Goal: Task Accomplishment & Management: Complete application form

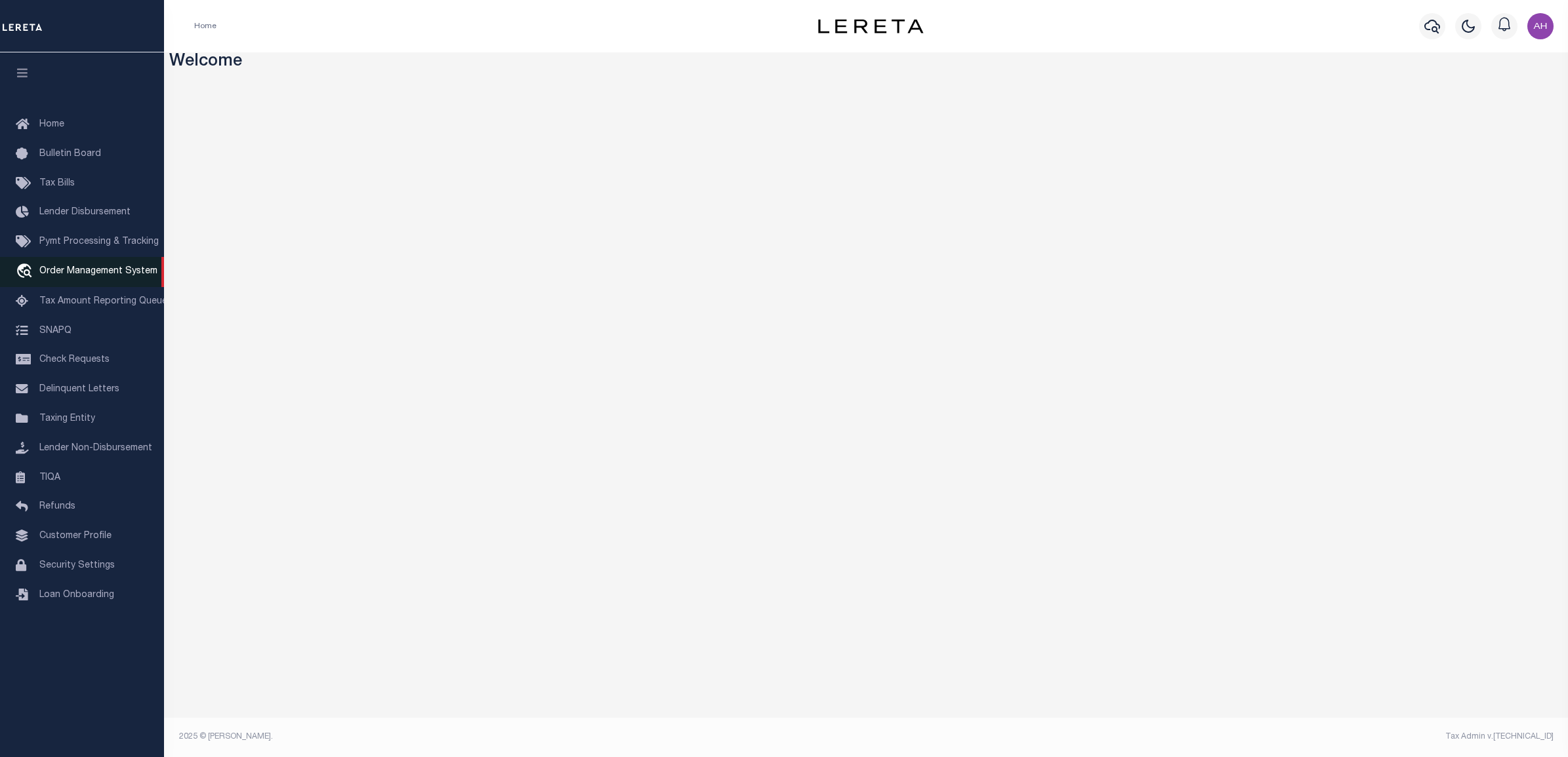
click at [114, 275] on span "Order Management System" at bounding box center [98, 271] width 118 height 9
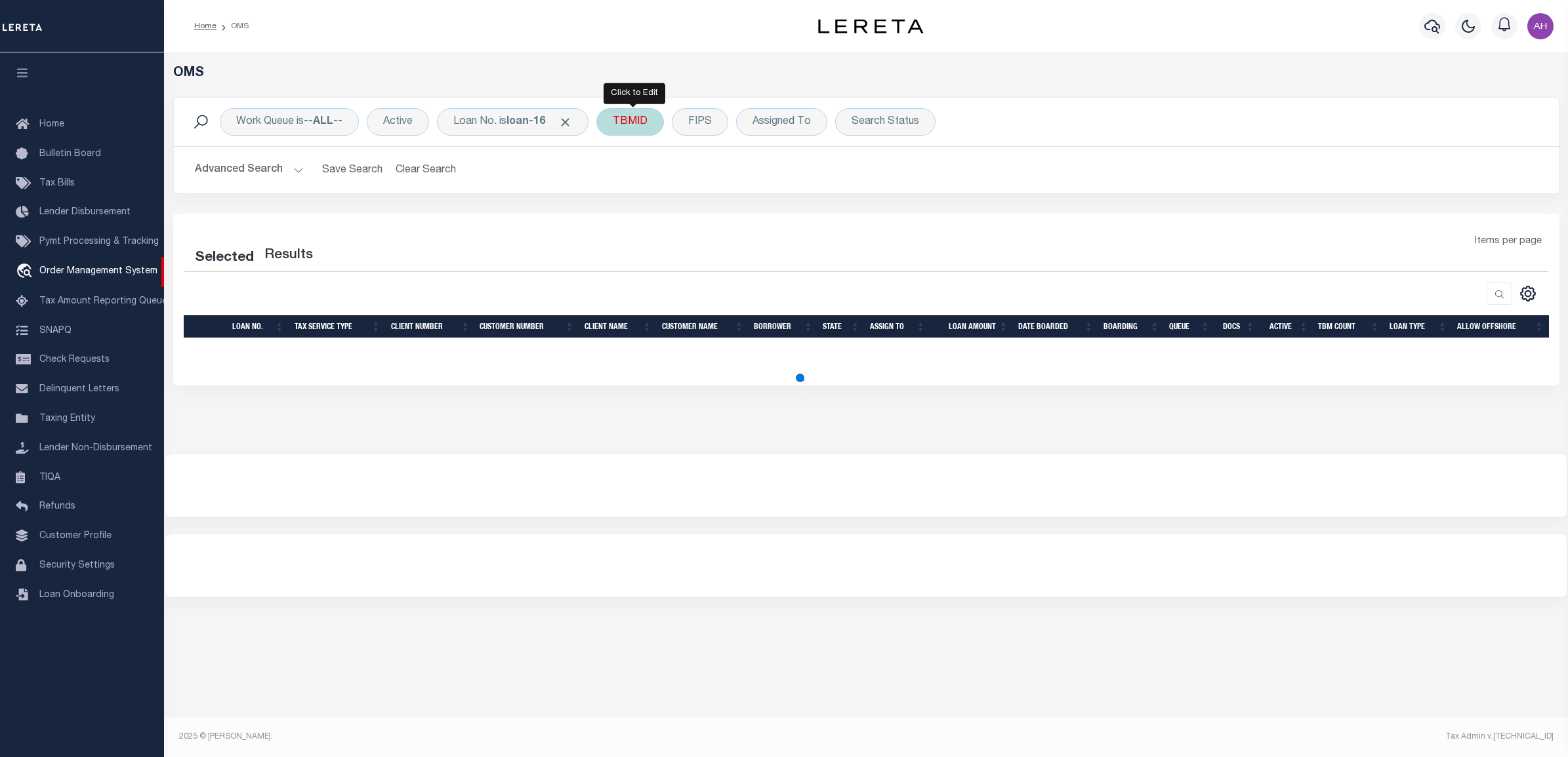
select select "200"
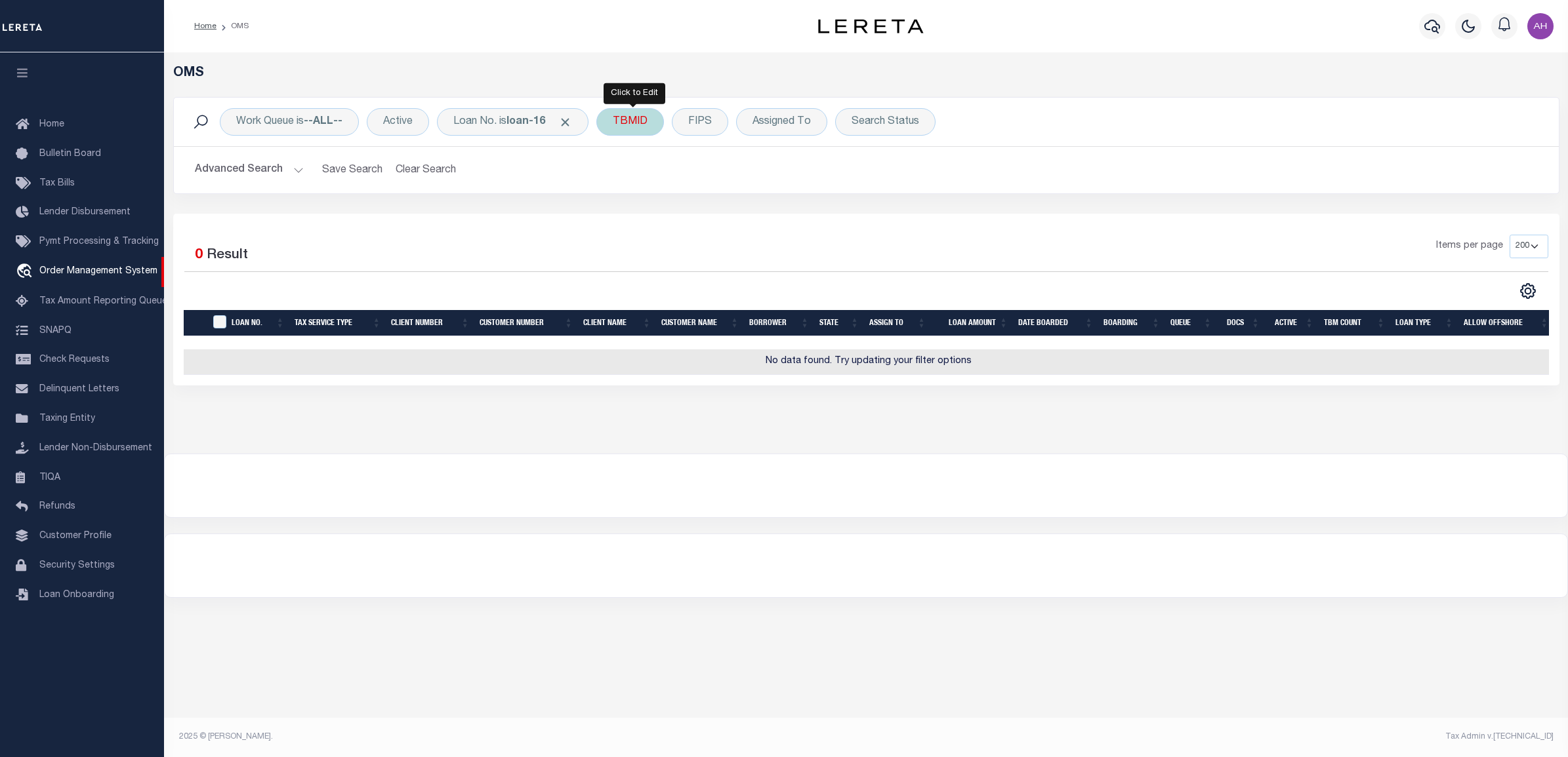
click at [634, 123] on div "TBMID" at bounding box center [630, 122] width 68 height 28
type input "3507305"
click at [792, 210] on input "Apply" at bounding box center [787, 210] width 39 height 21
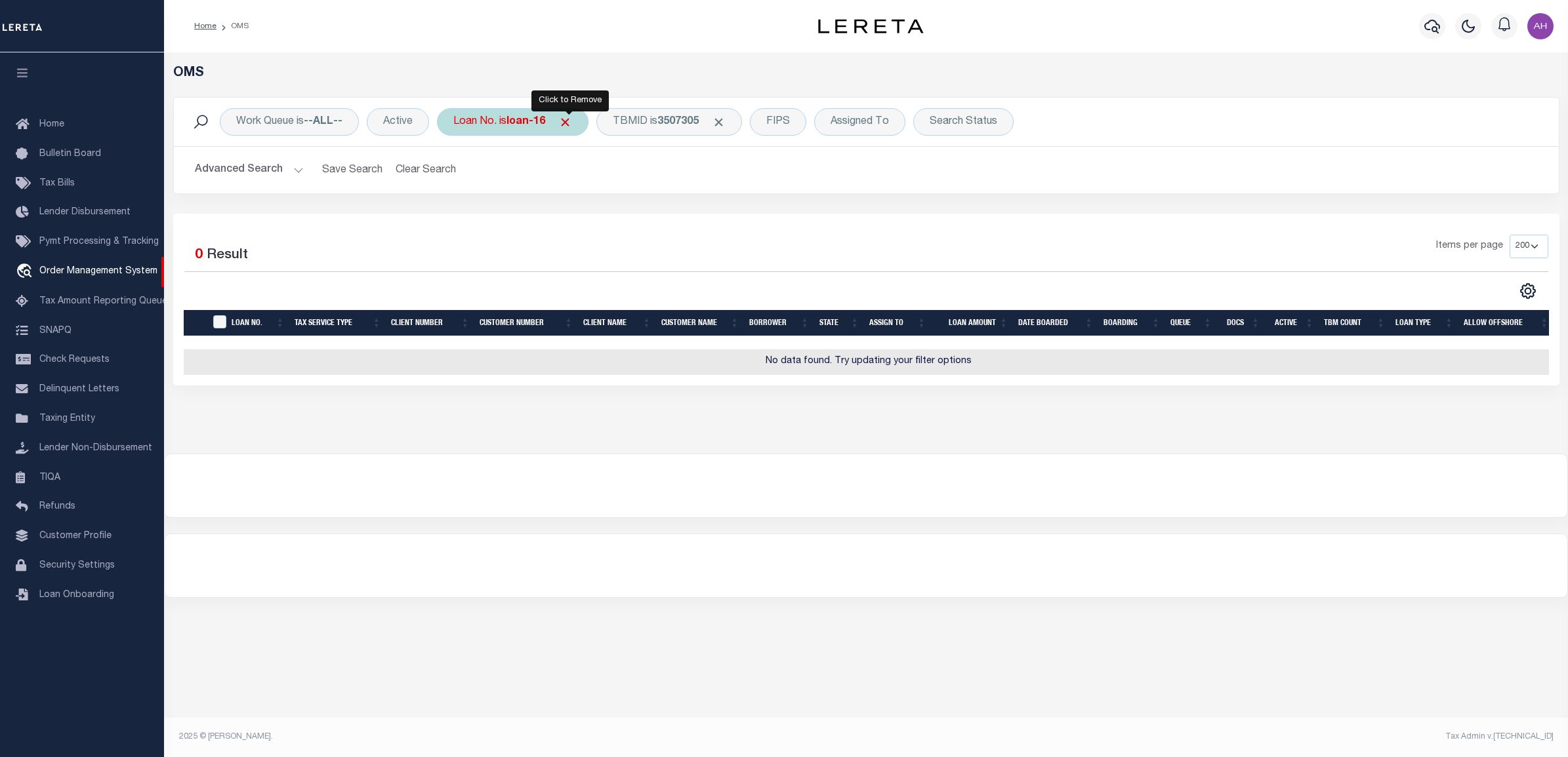
click at [572, 120] on span "Click to Remove" at bounding box center [564, 122] width 13 height 13
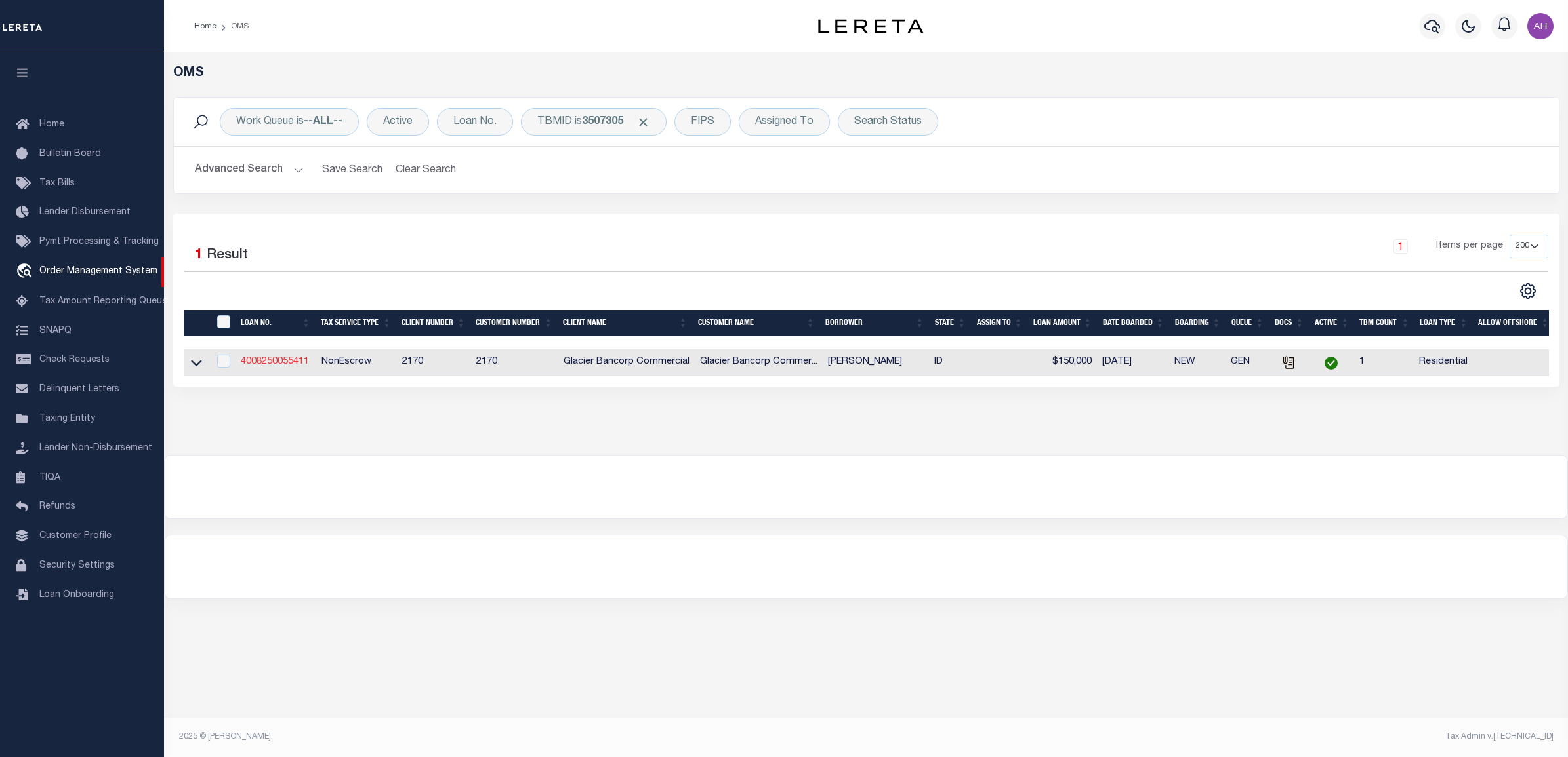
click at [270, 363] on link "4008250055411" at bounding box center [275, 362] width 68 height 9
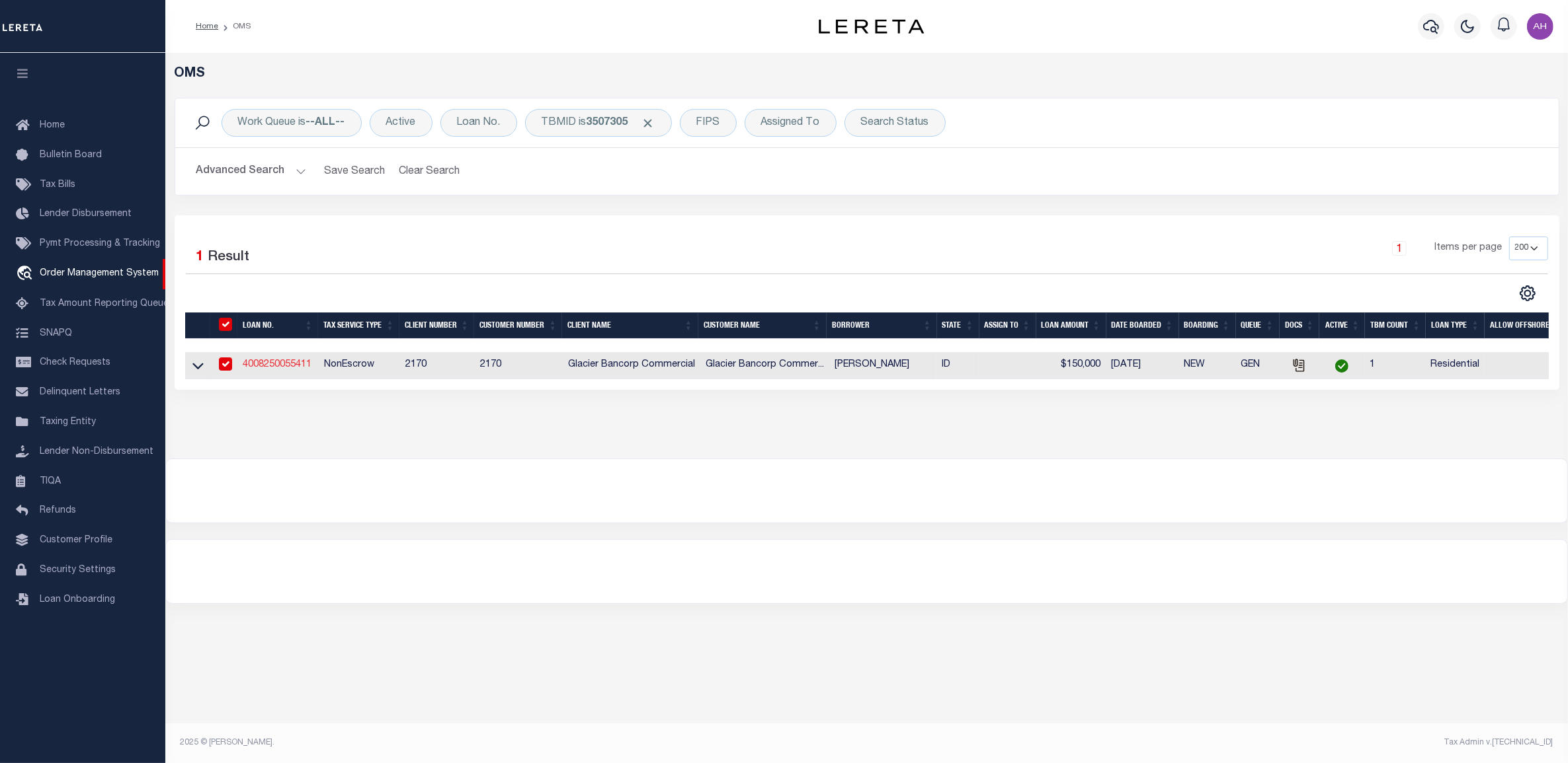
type input "4008250055411"
type input "[PERSON_NAME]"
select select
type input "[STREET_ADDRESS]"
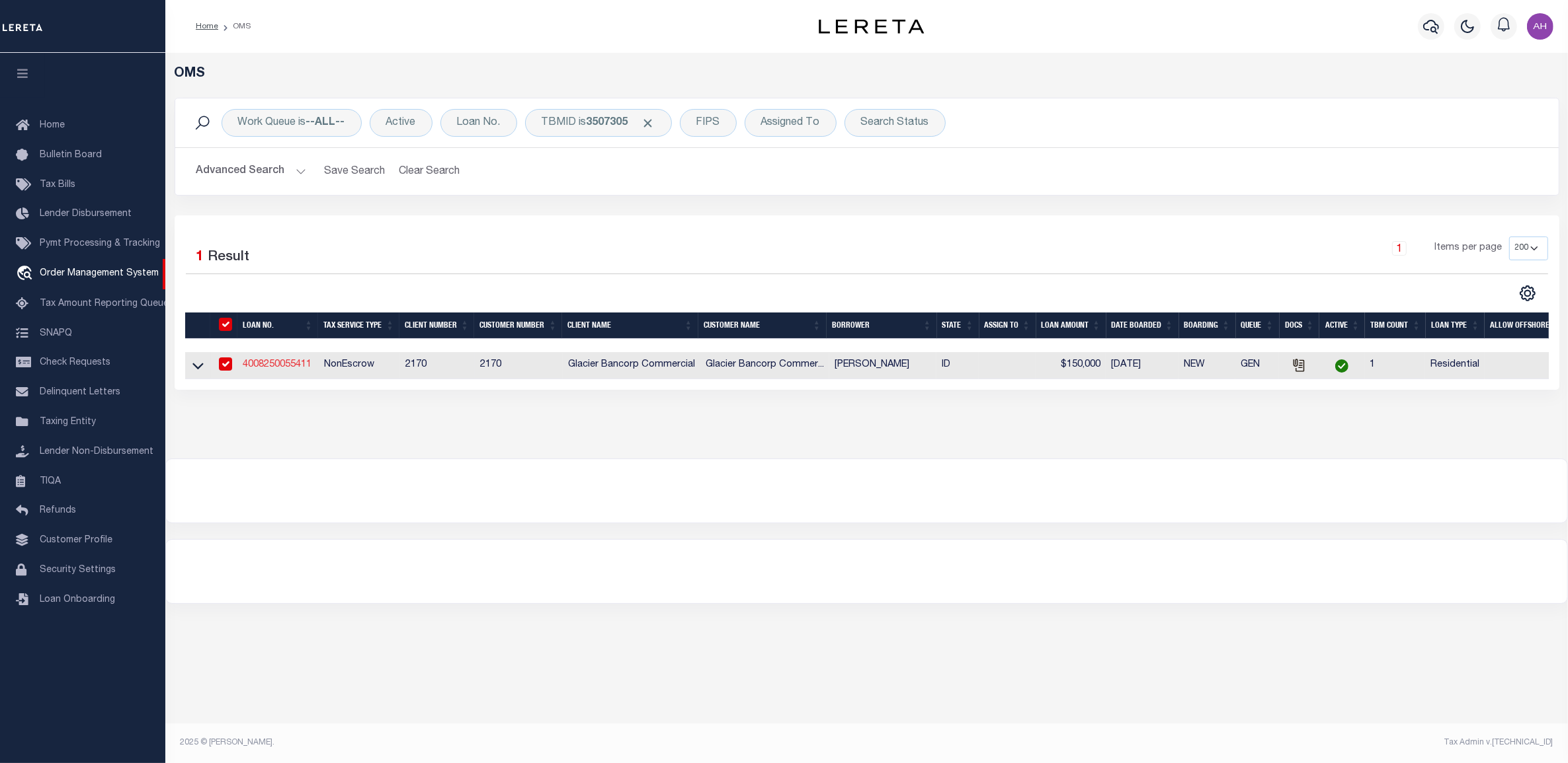
type input "POCATELLO ID 83201-6325"
type input "[DATE]"
select select "10"
select select "NonEscrow"
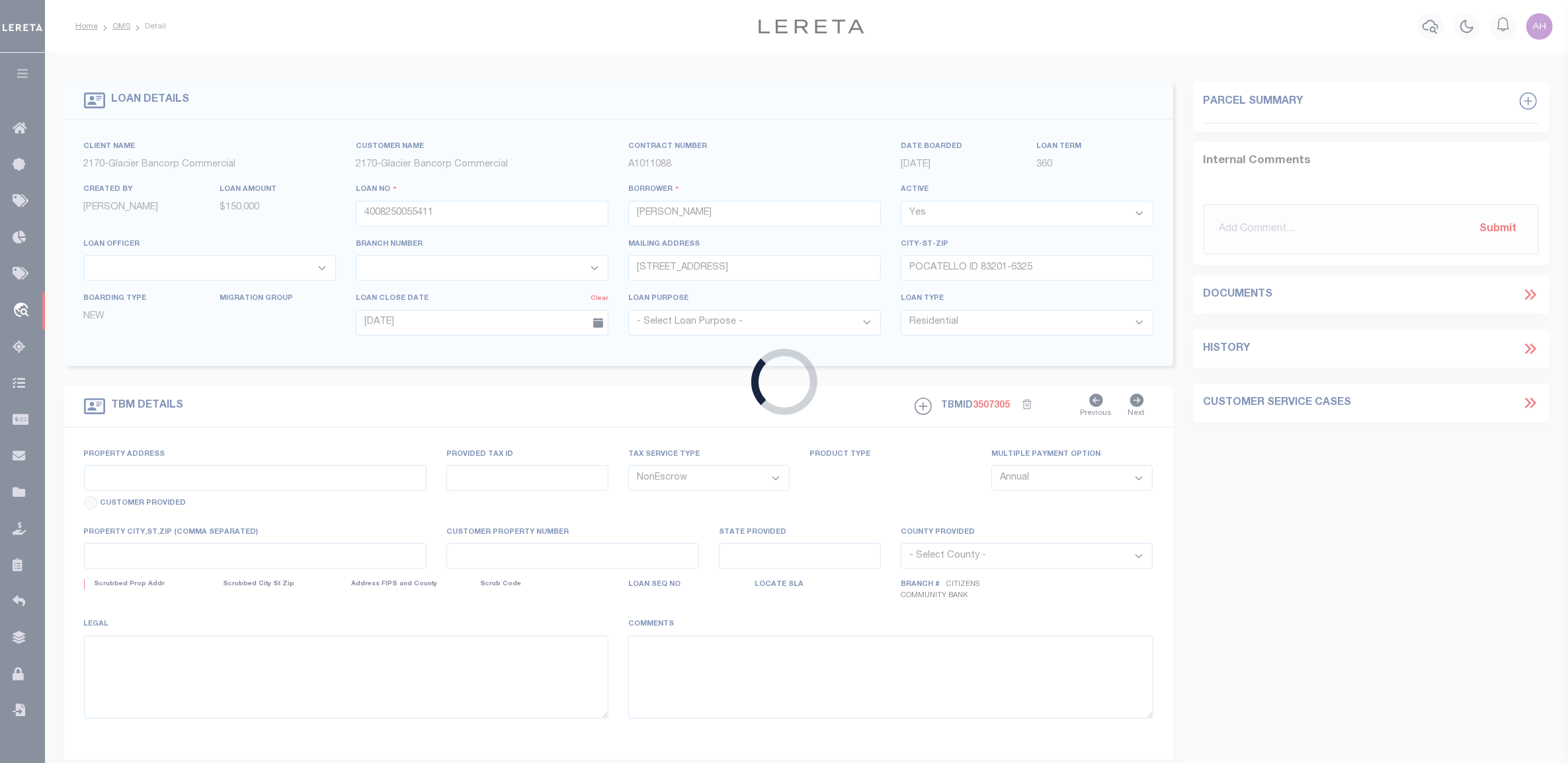
type input "[STREET_ADDRESS][PERSON_NAME]"
type input "RPRPHL3000800"
select select
type input "POCATELLO ID 83201-2115"
type input "ID"
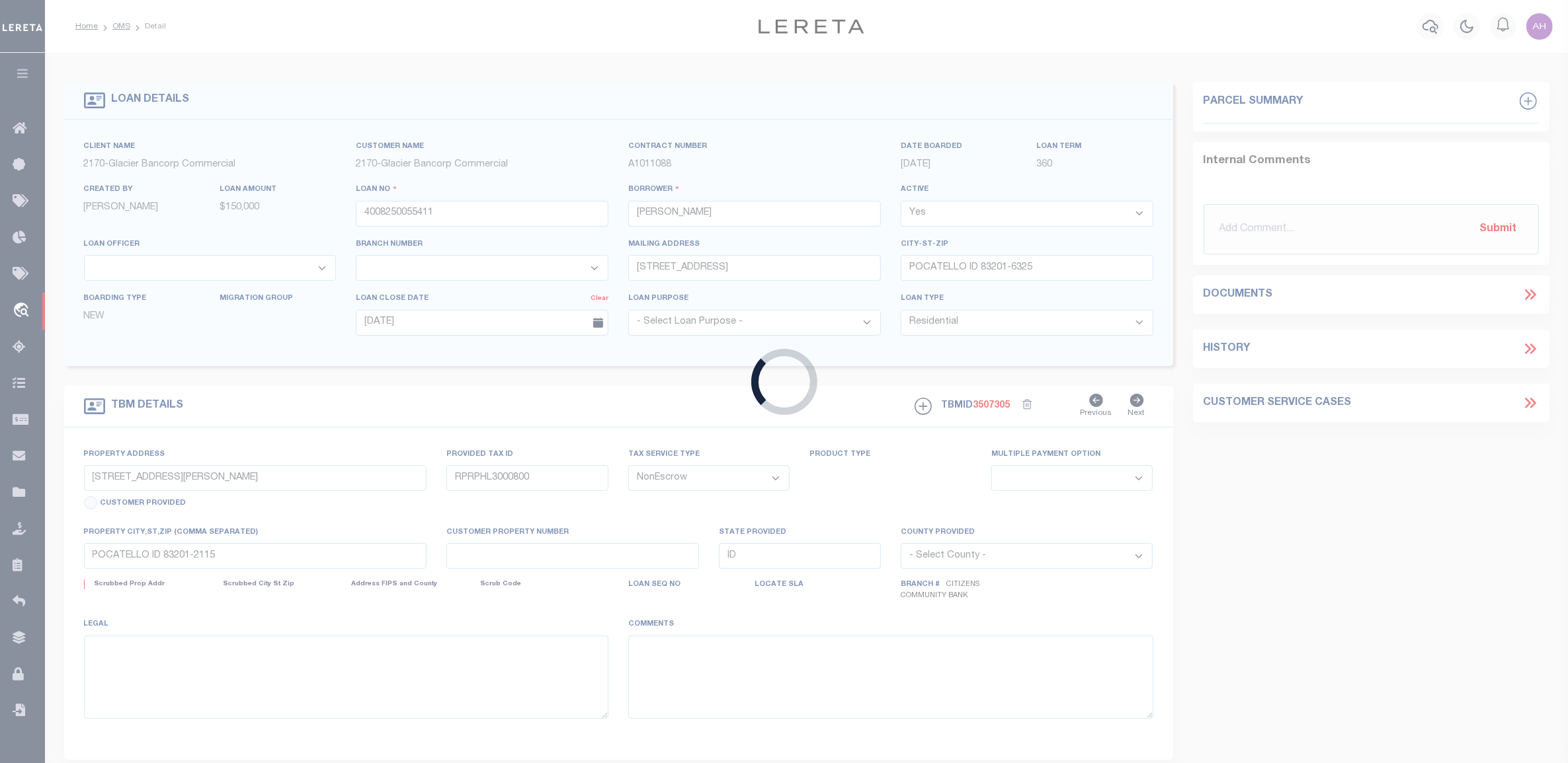
select select
select select "4576"
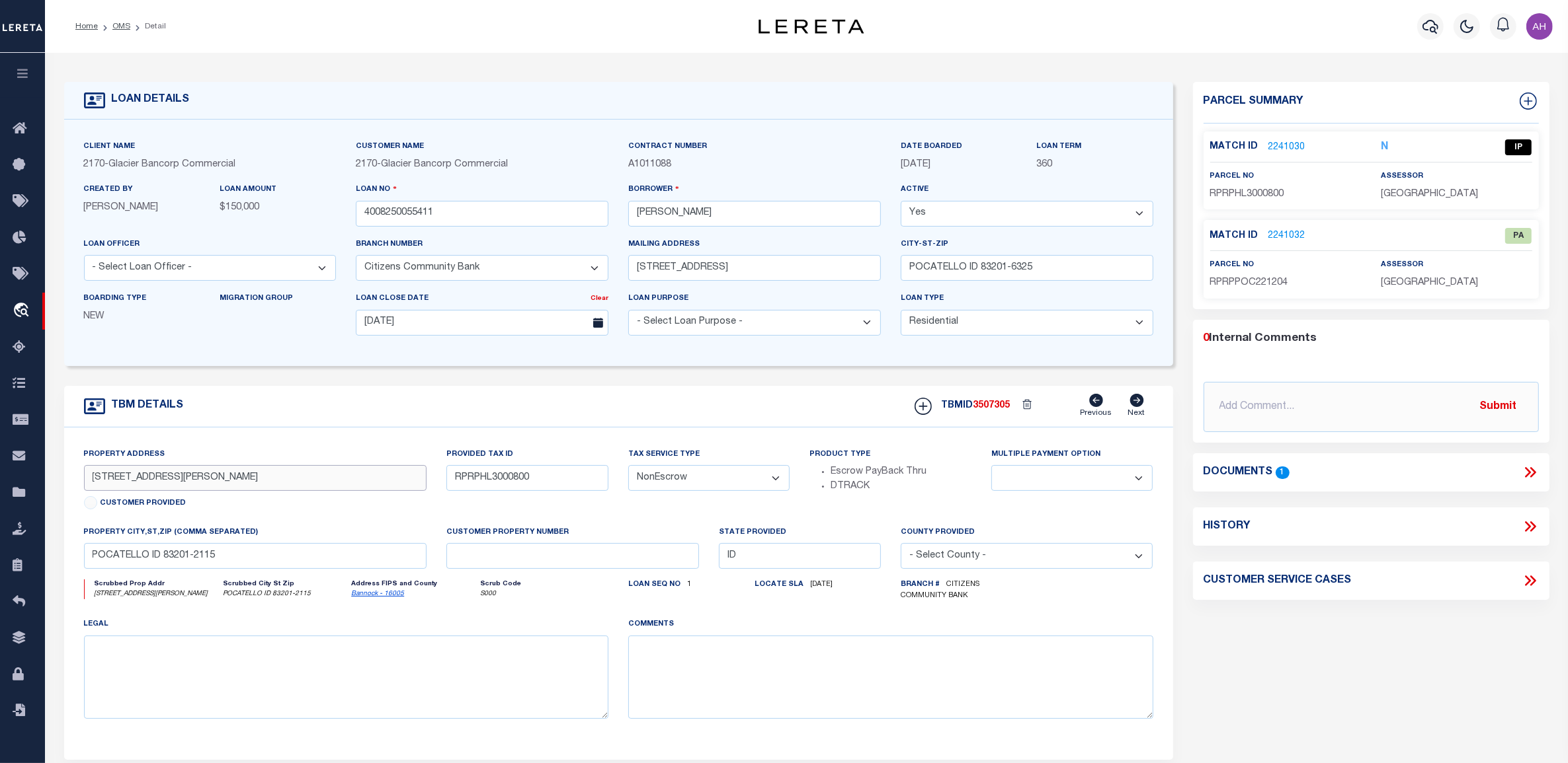
drag, startPoint x: 183, startPoint y: 484, endPoint x: 57, endPoint y: 475, distance: 126.3
click at [57, 475] on div "TBM DETAILS TBMID 3507305" at bounding box center [619, 573] width 1129 height 374
click at [221, 563] on input "POCATELLO ID 83201-2115" at bounding box center [255, 556] width 343 height 26
click at [220, 563] on input "POCATELLO ID 83201-2115" at bounding box center [255, 556] width 343 height 26
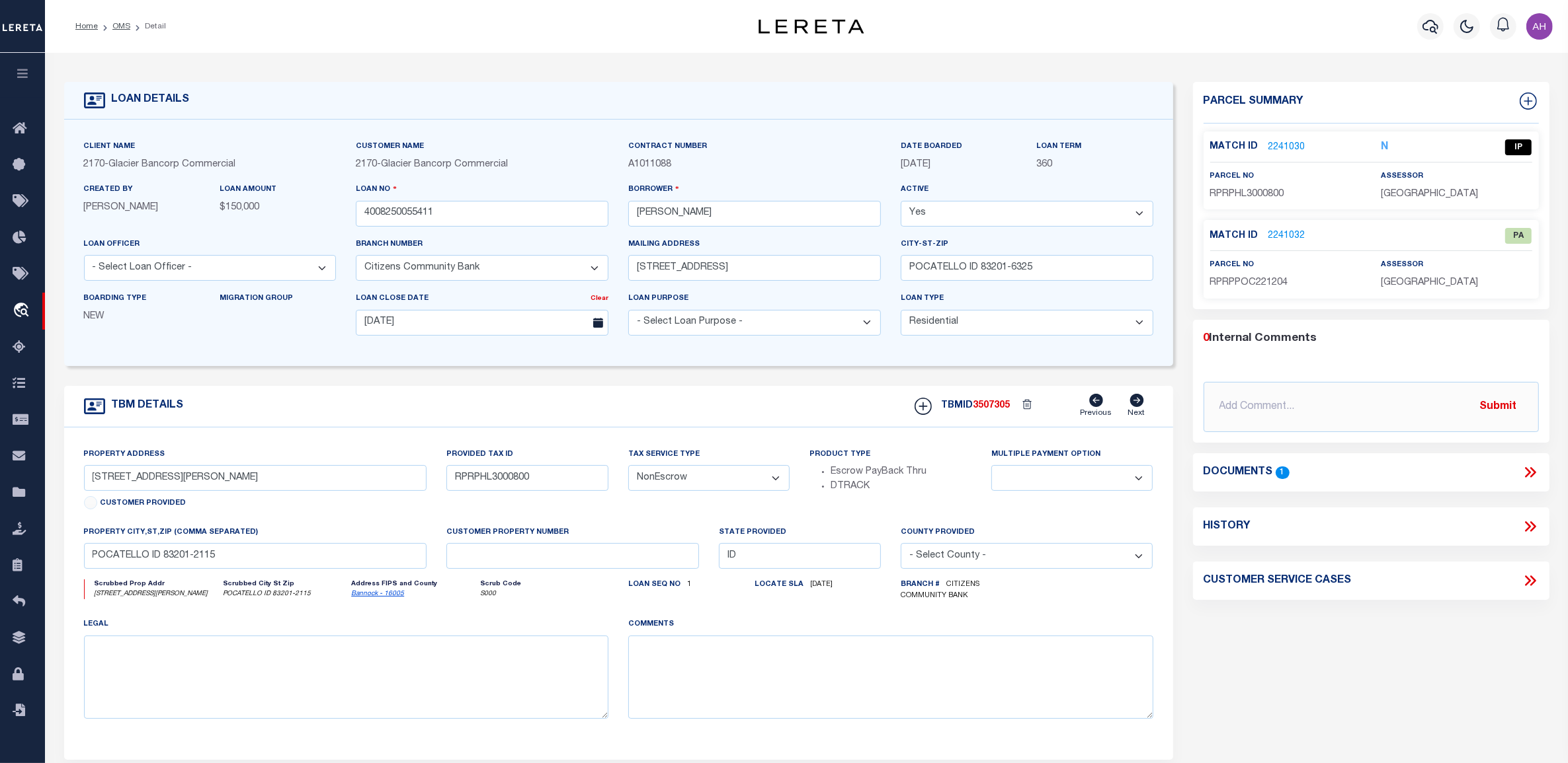
click at [1387, 147] on icon "N" at bounding box center [1384, 148] width 7 height 11
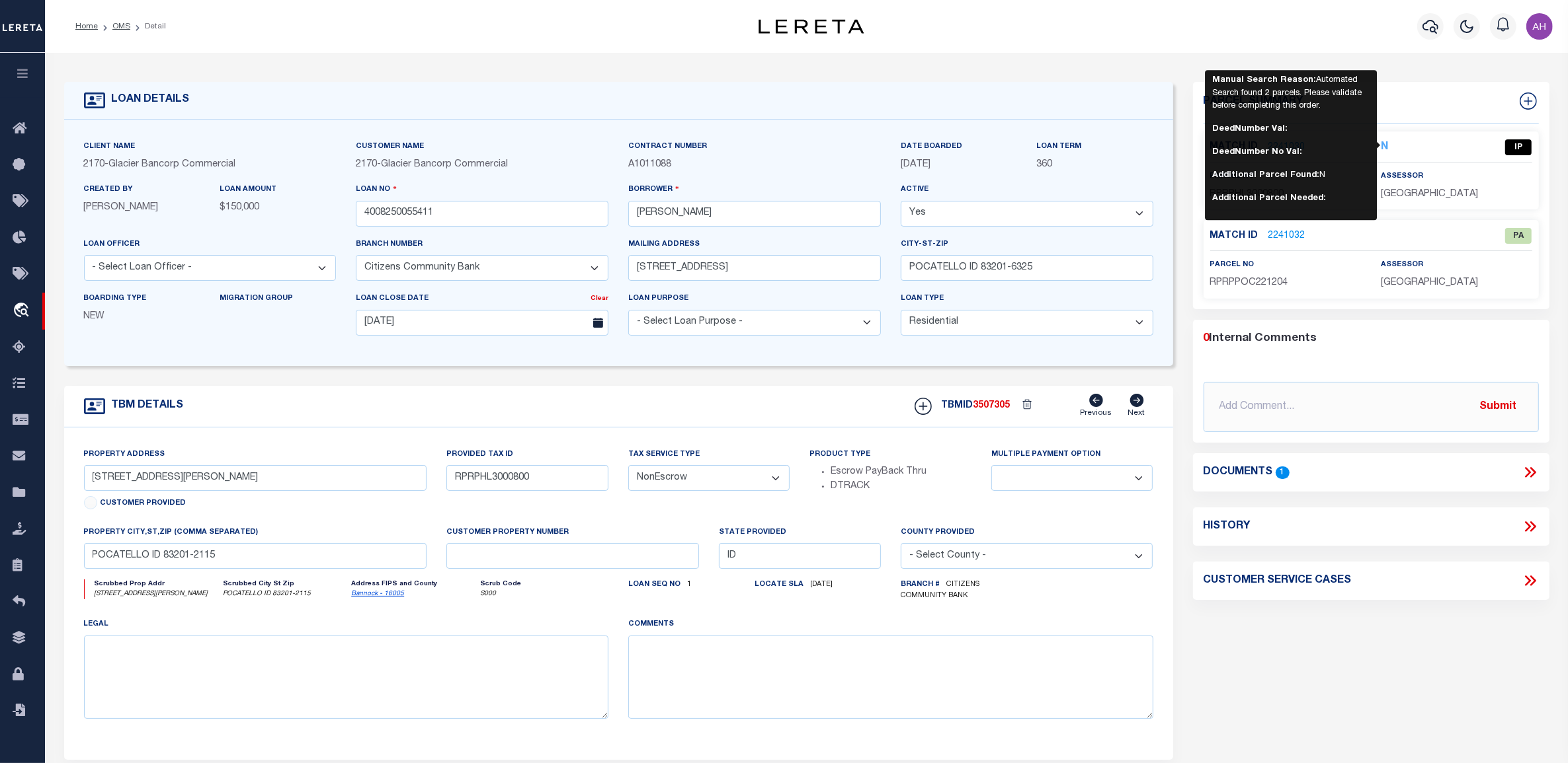
click at [1452, 78] on div "LOAN DETAILS Client Name 2170 - Glacier Bancorp Commercial" at bounding box center [806, 439] width 1504 height 745
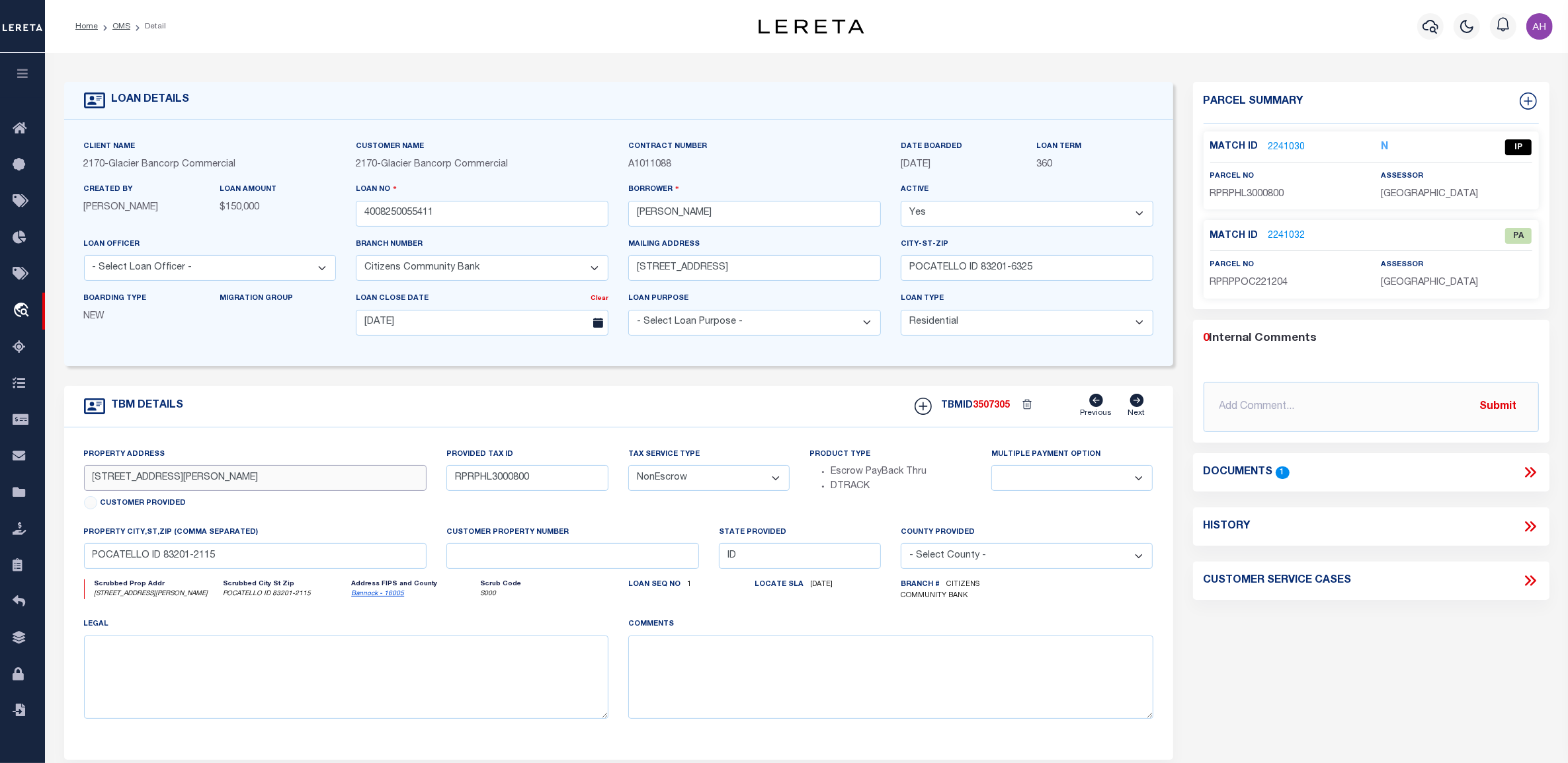
drag, startPoint x: 205, startPoint y: 480, endPoint x: -29, endPoint y: 467, distance: 234.4
click at [0, 467] on html "Home OMS Detail" at bounding box center [784, 506] width 1568 height 1012
click at [233, 485] on input "[STREET_ADDRESS][PERSON_NAME]" at bounding box center [255, 477] width 343 height 26
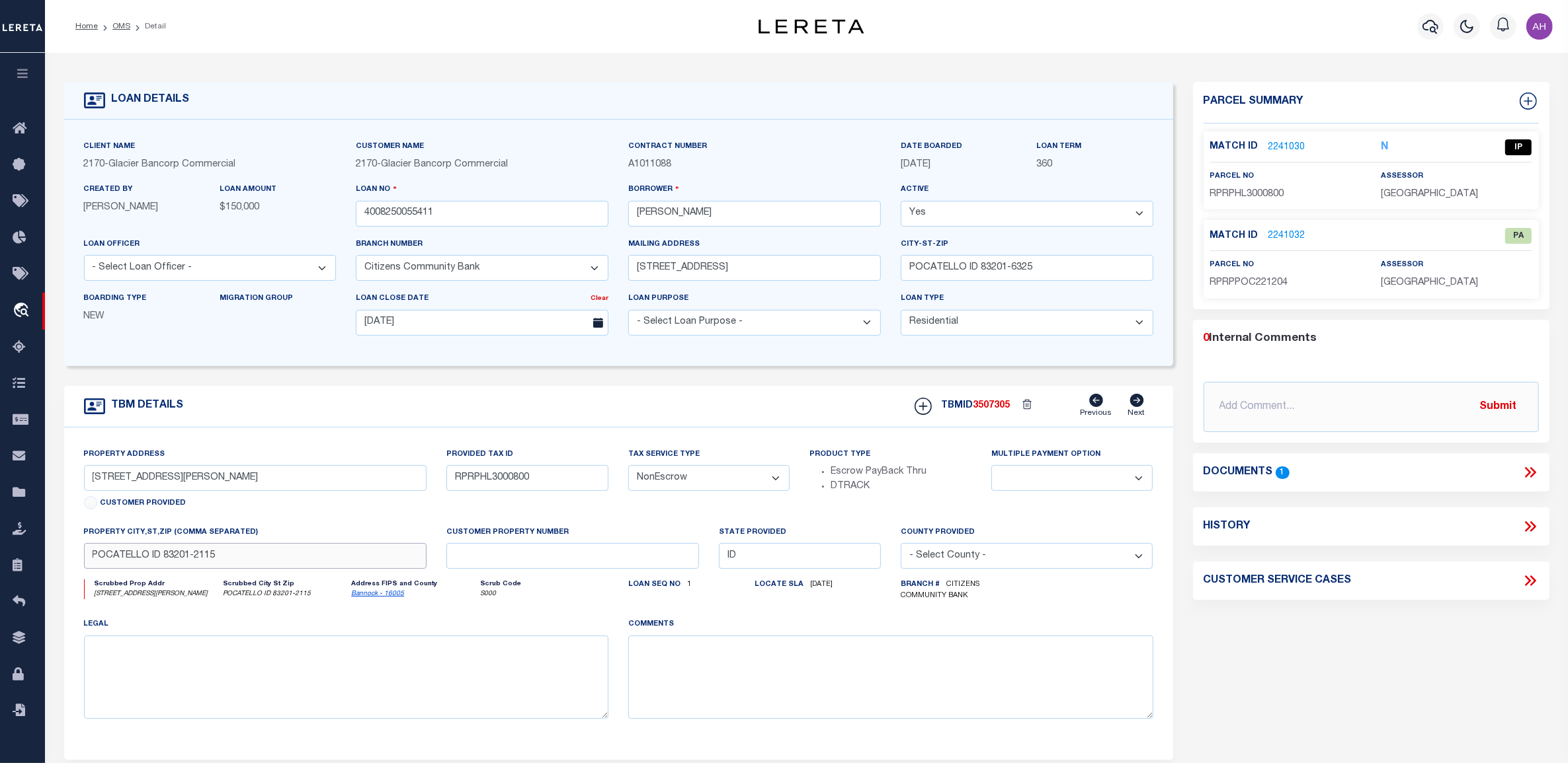
click at [193, 557] on input "POCATELLO ID 83201-2115" at bounding box center [255, 556] width 343 height 26
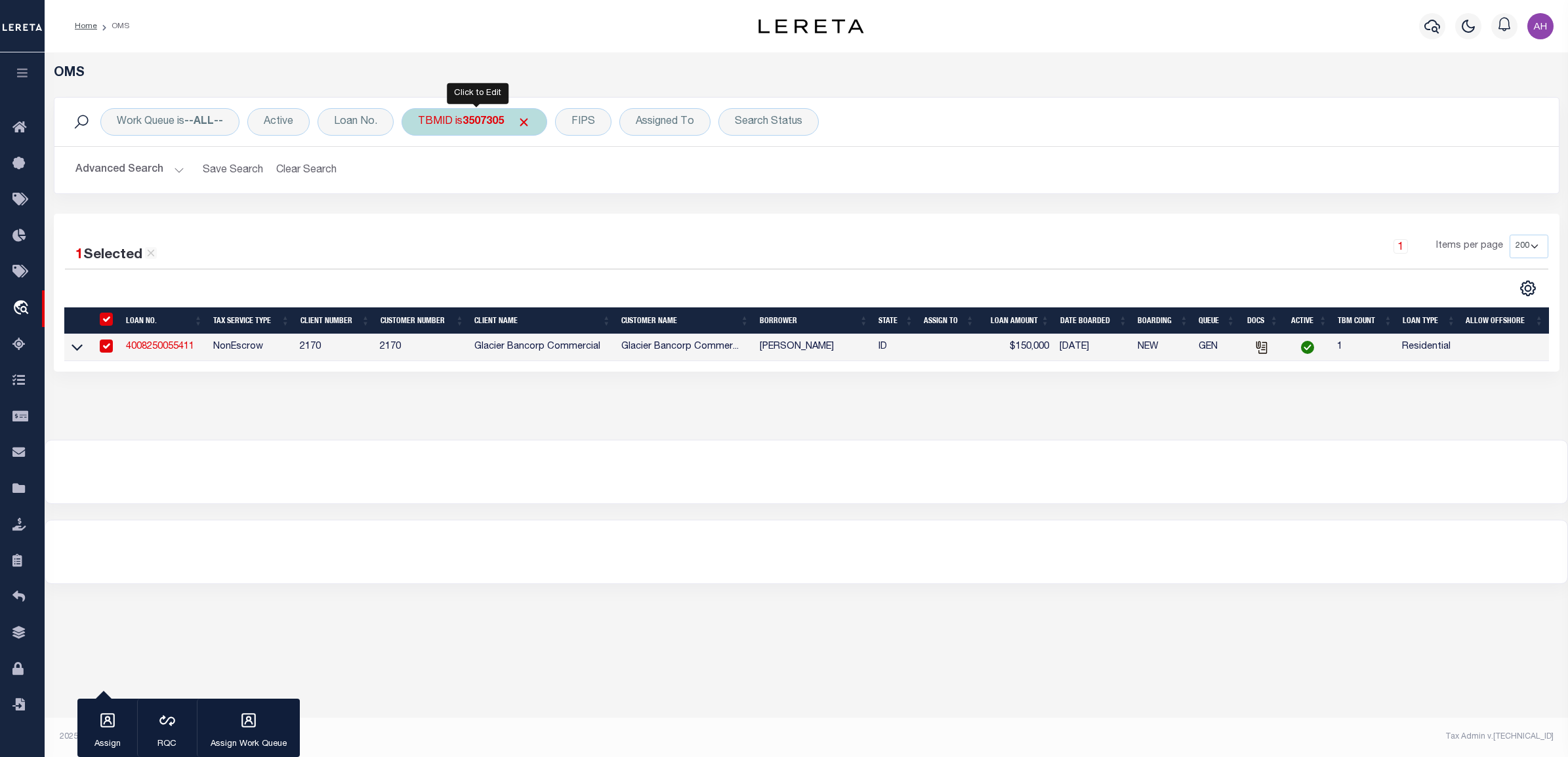
click at [482, 125] on b "3507305" at bounding box center [483, 122] width 41 height 11
type input "3507298"
click at [588, 213] on input "Apply" at bounding box center [592, 210] width 39 height 21
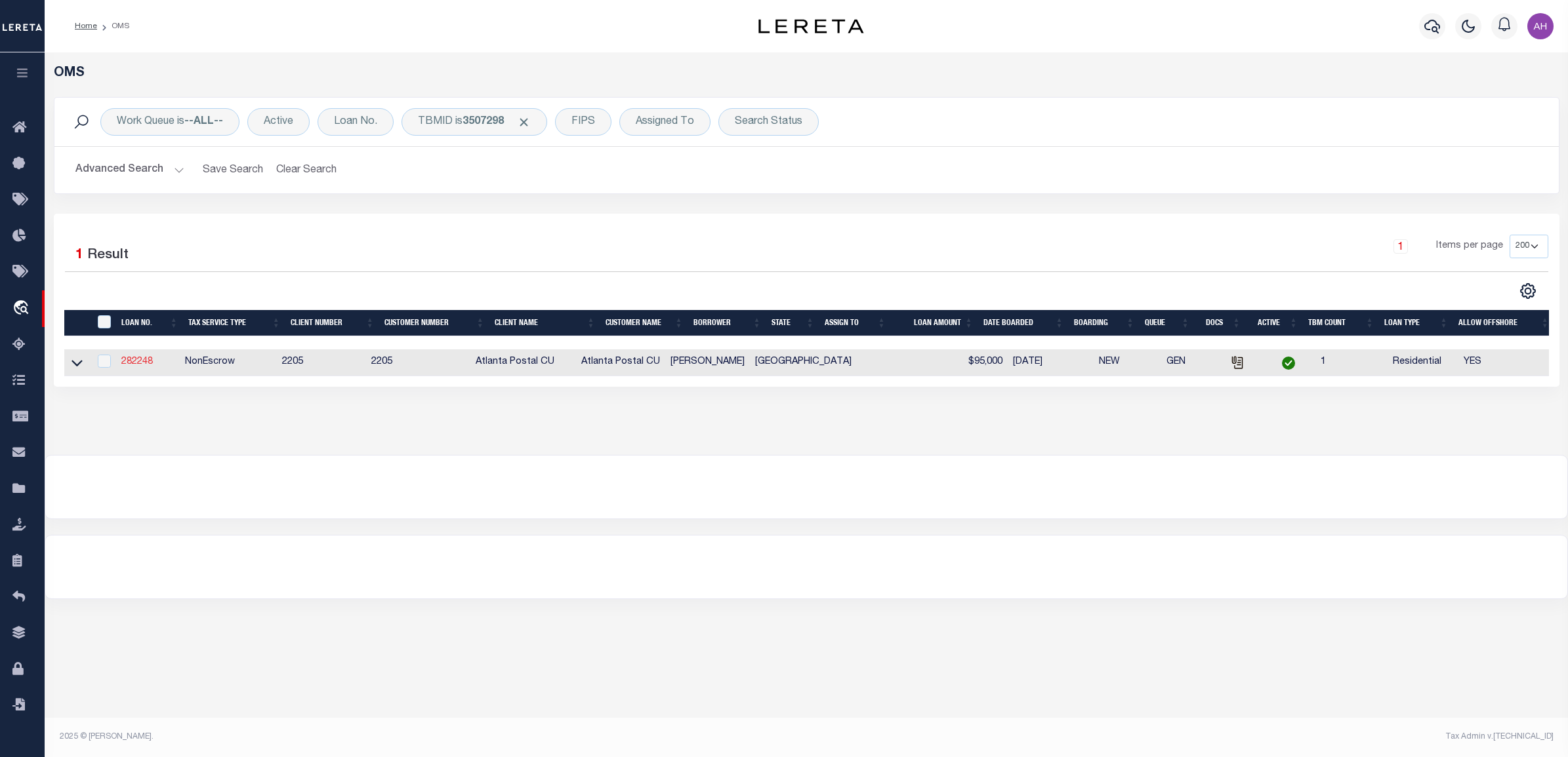
click at [139, 364] on link "282248" at bounding box center [137, 362] width 31 height 9
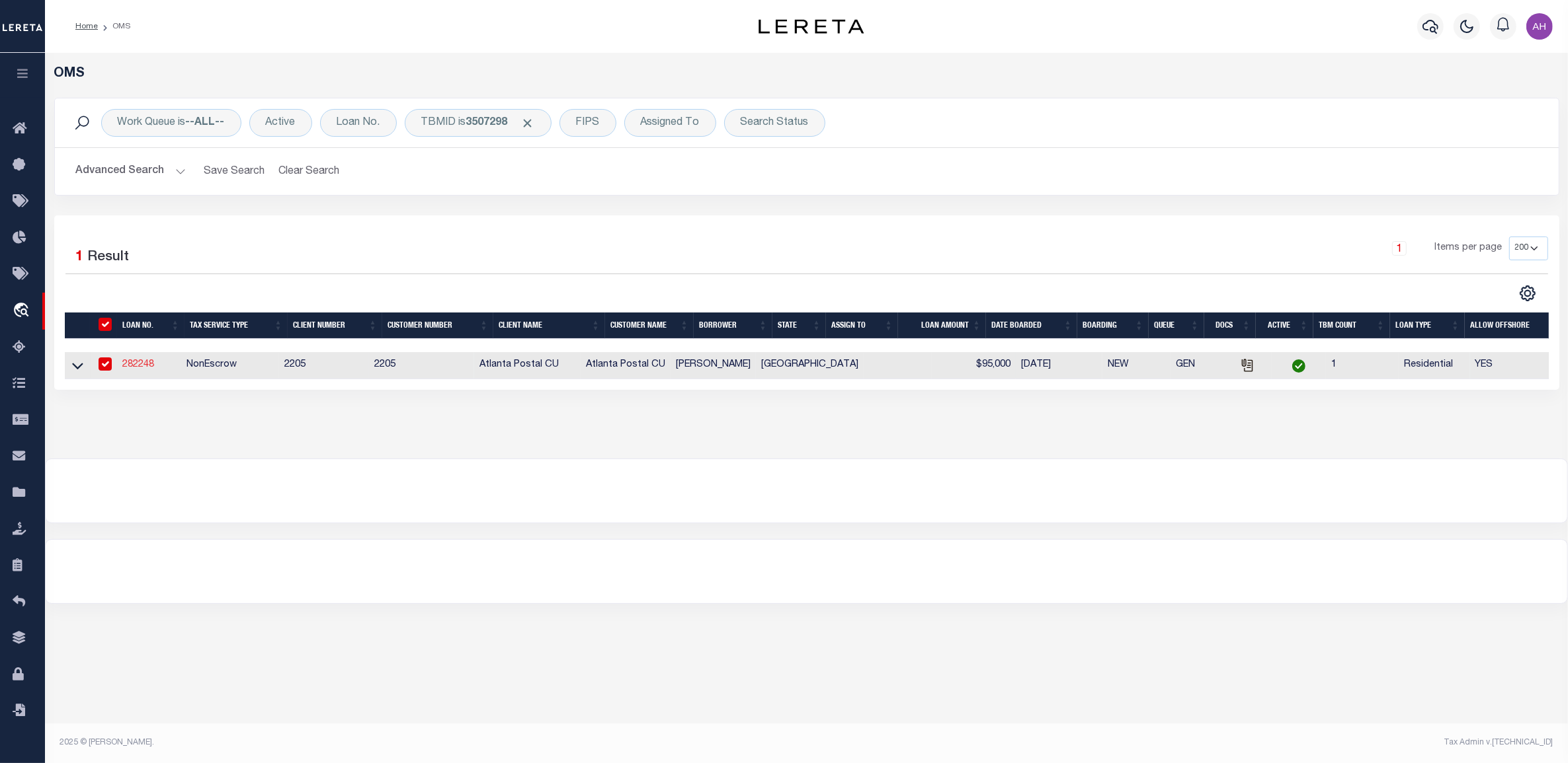
type input "282248"
type input "[PERSON_NAME]"
select select
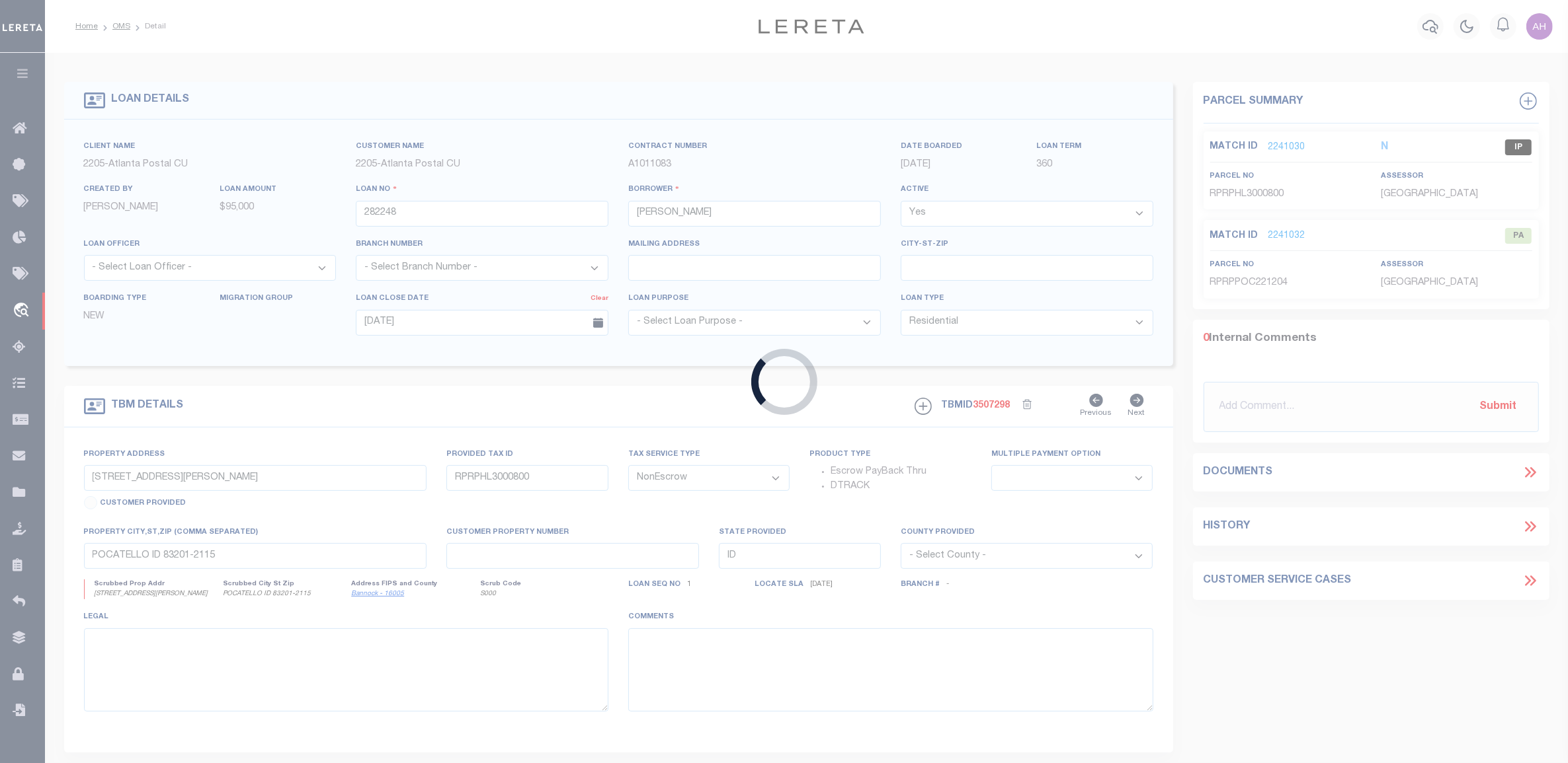
type input "[STREET_ADDRESS]"
type input "R000053880"
select select
type input "[PERSON_NAME] TX 79034-2105"
type input "[GEOGRAPHIC_DATA]"
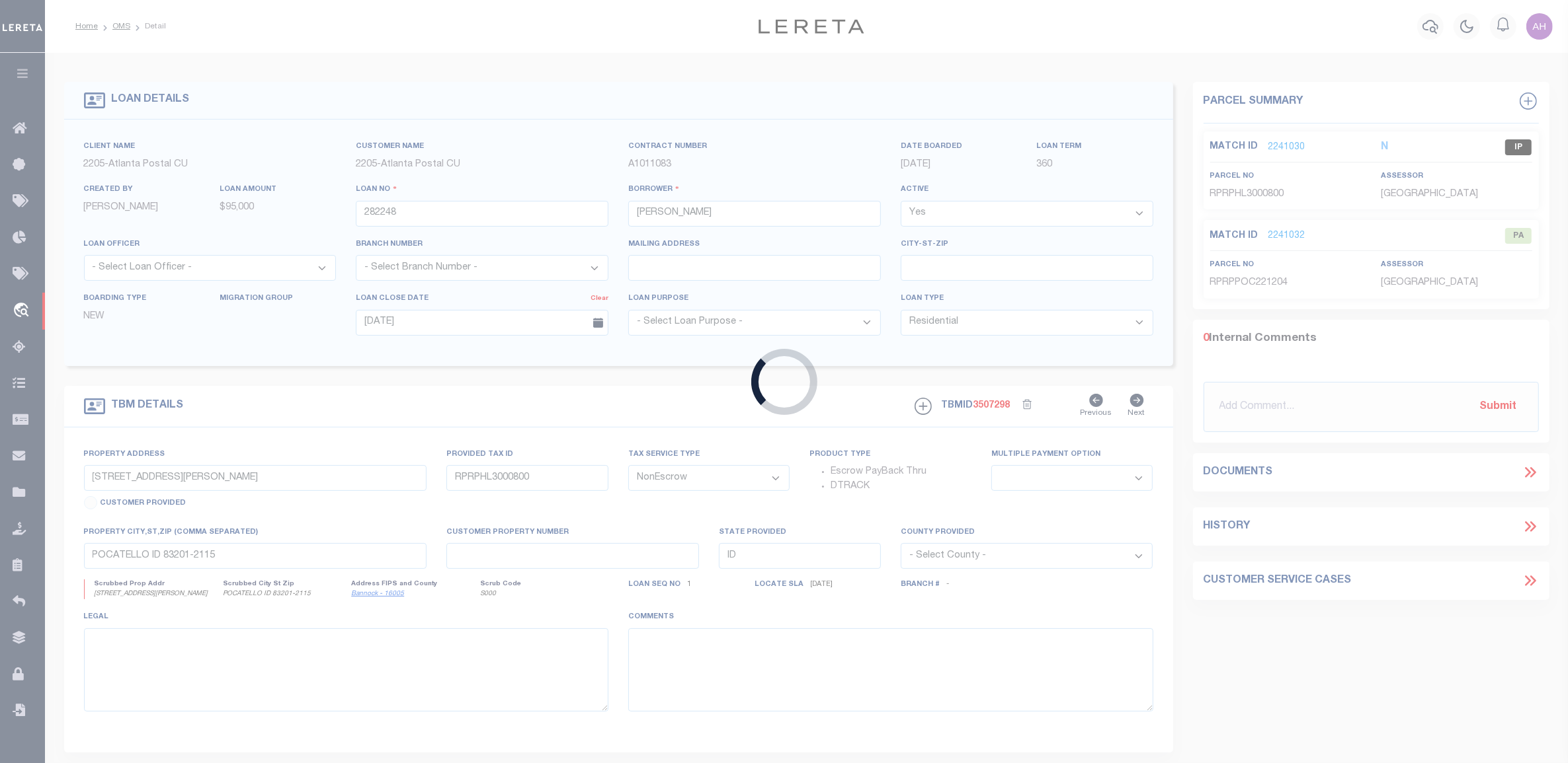
select select
type textarea "See Attached"
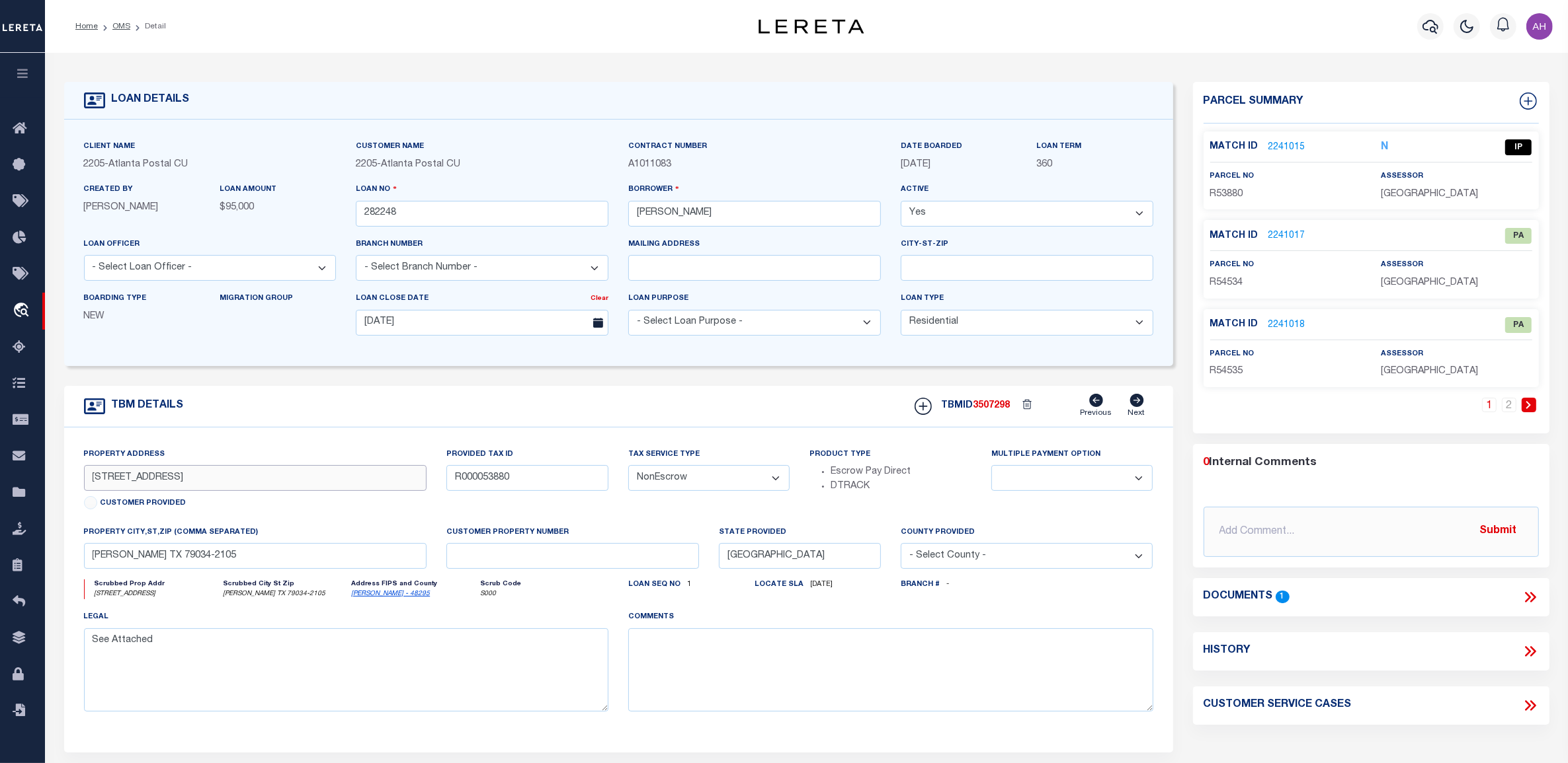
drag, startPoint x: 202, startPoint y: 483, endPoint x: 67, endPoint y: 473, distance: 135.4
click at [67, 473] on div "Property Address [STREET_ADDRESS] Customer Provided Provided Tax ID R000053880 …" at bounding box center [618, 589] width 1108 height 325
click at [226, 559] on input "[PERSON_NAME] TX 79034-2105" at bounding box center [255, 556] width 343 height 26
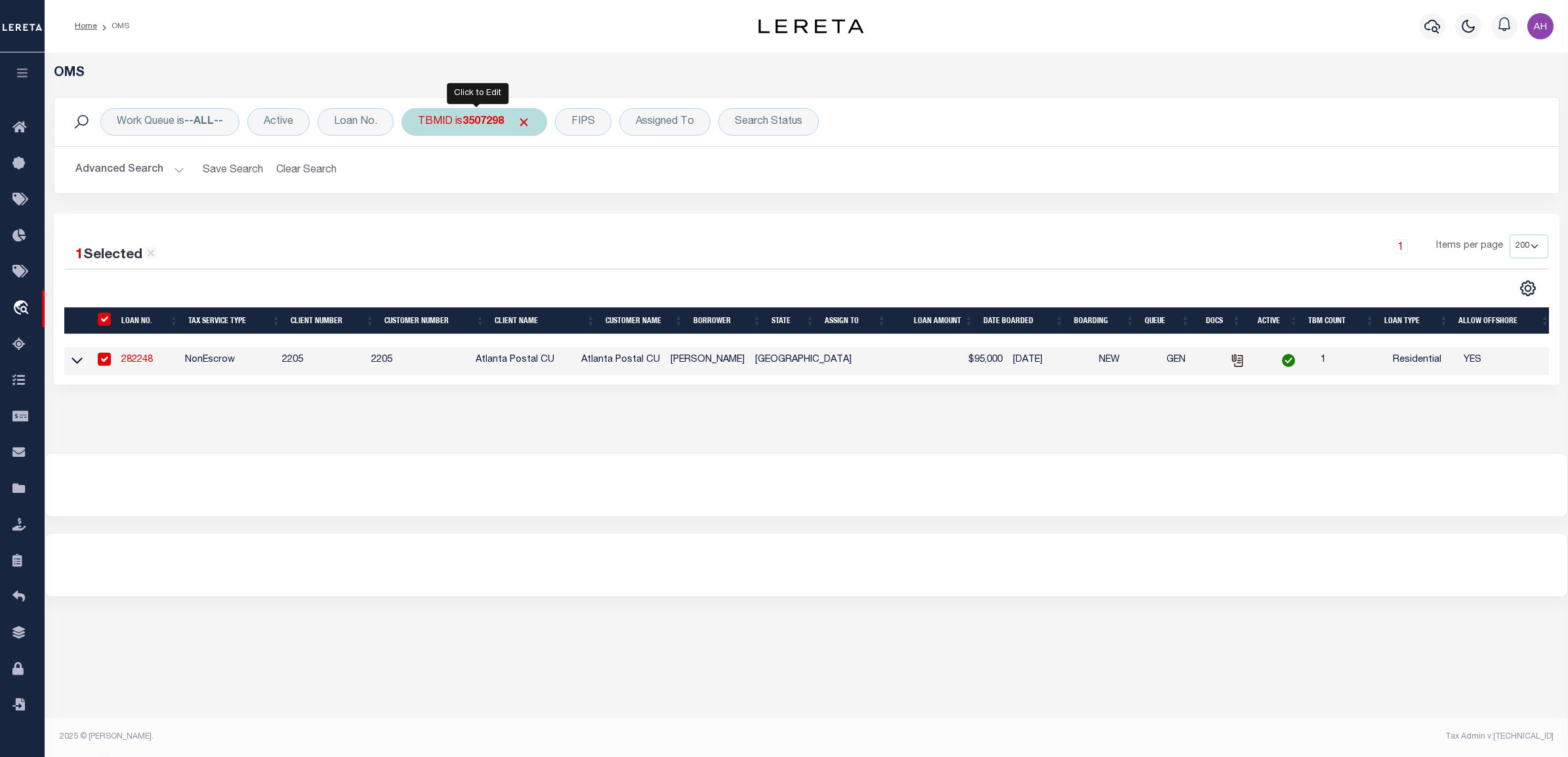
click at [474, 120] on b "3507298" at bounding box center [483, 122] width 41 height 11
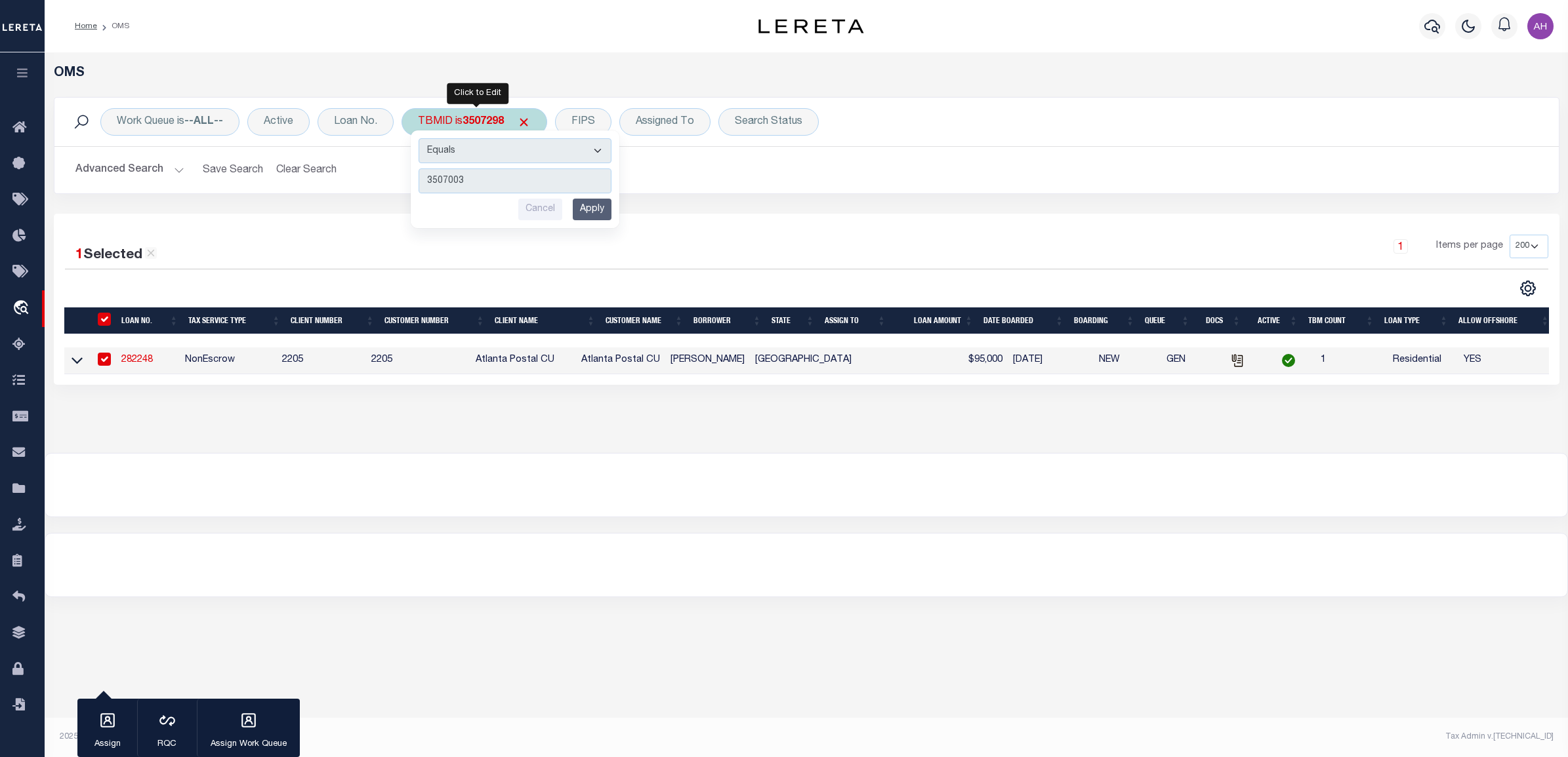
type input "3507003"
click at [598, 209] on input "Apply" at bounding box center [592, 210] width 39 height 21
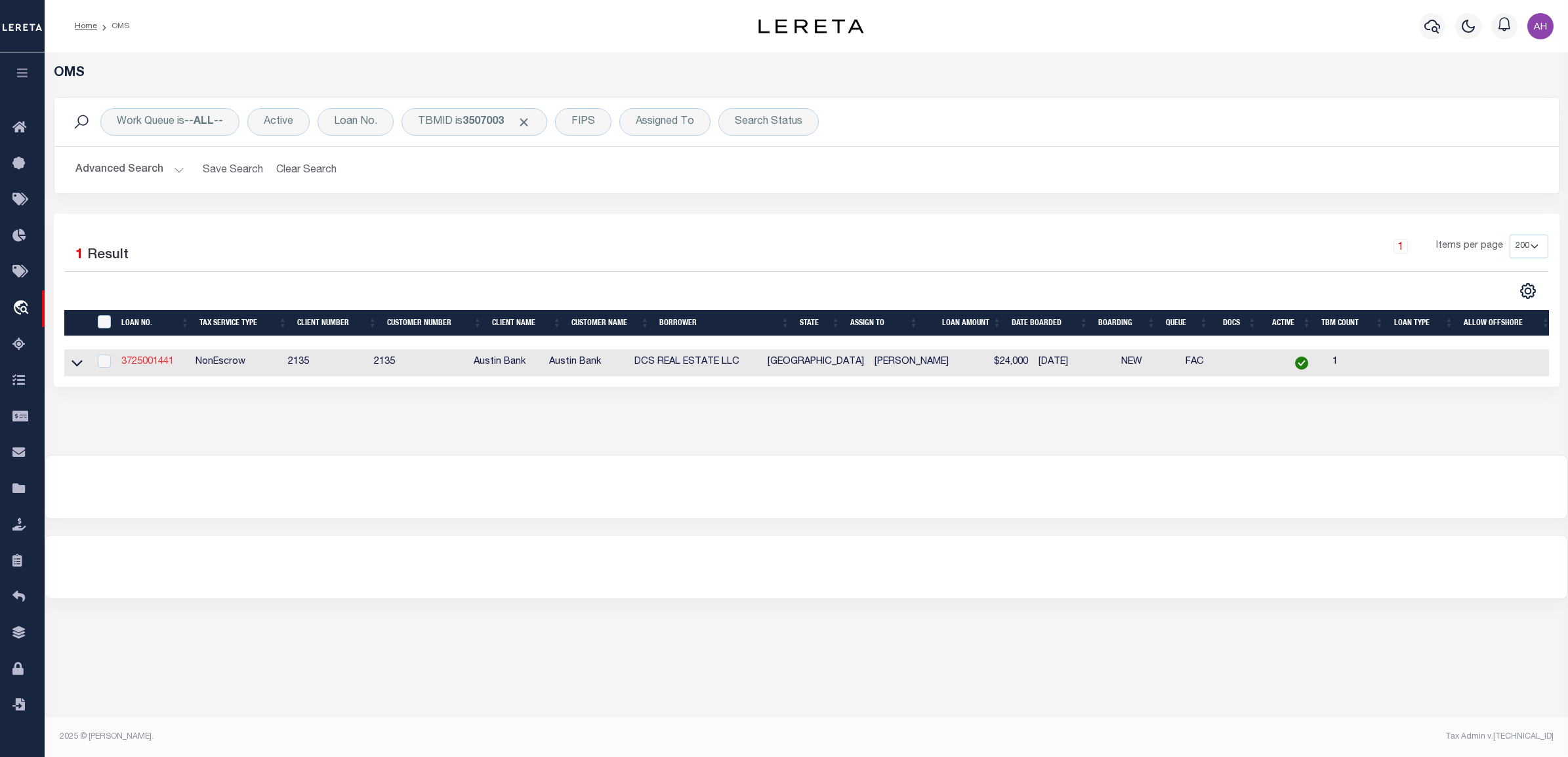
click at [149, 366] on link "3725001441" at bounding box center [148, 362] width 52 height 9
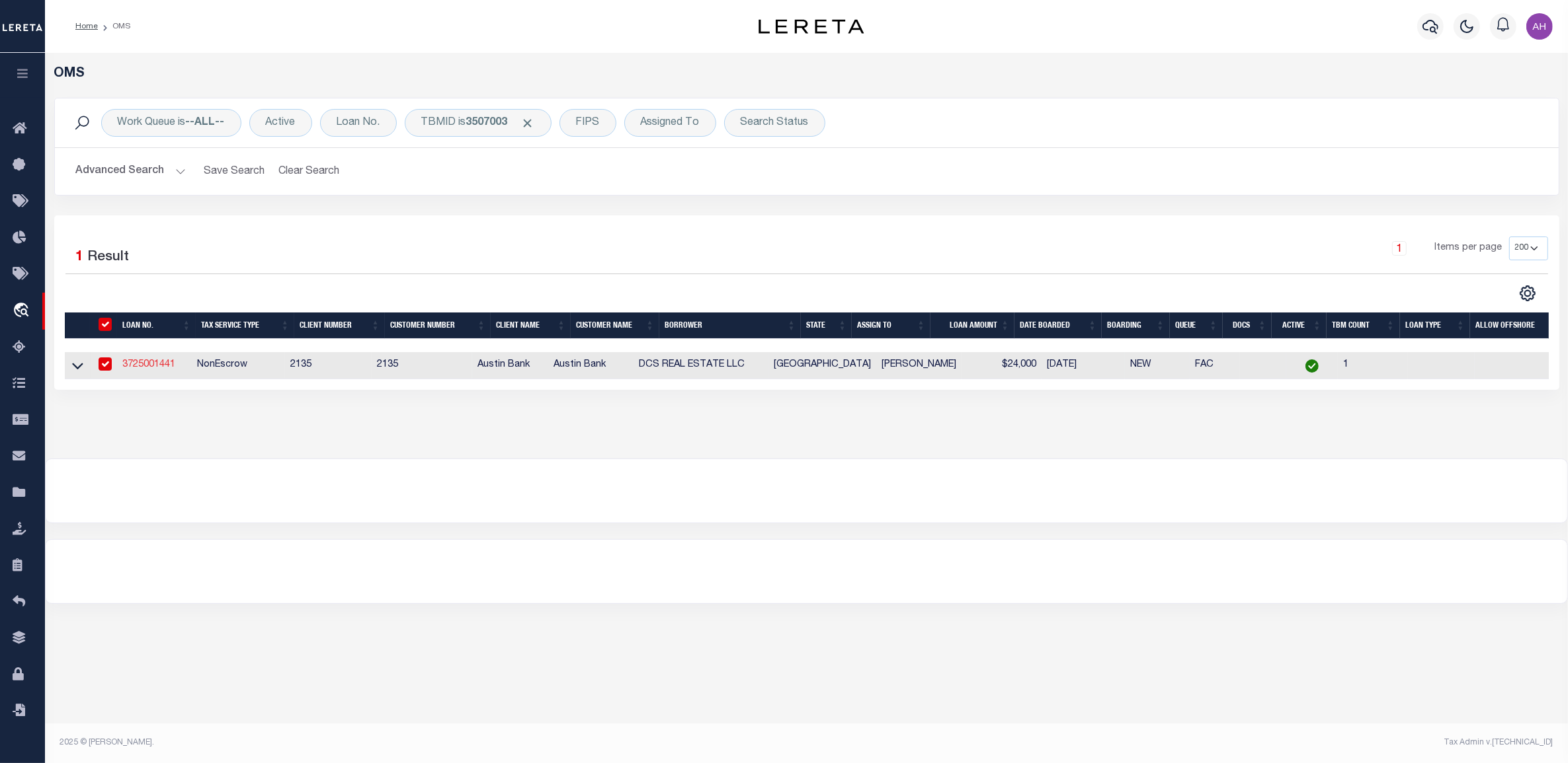
type input "3725001441"
type input "DCS REAL ESTATE LLC"
select select
type input "[STREET_ADDRESS]"
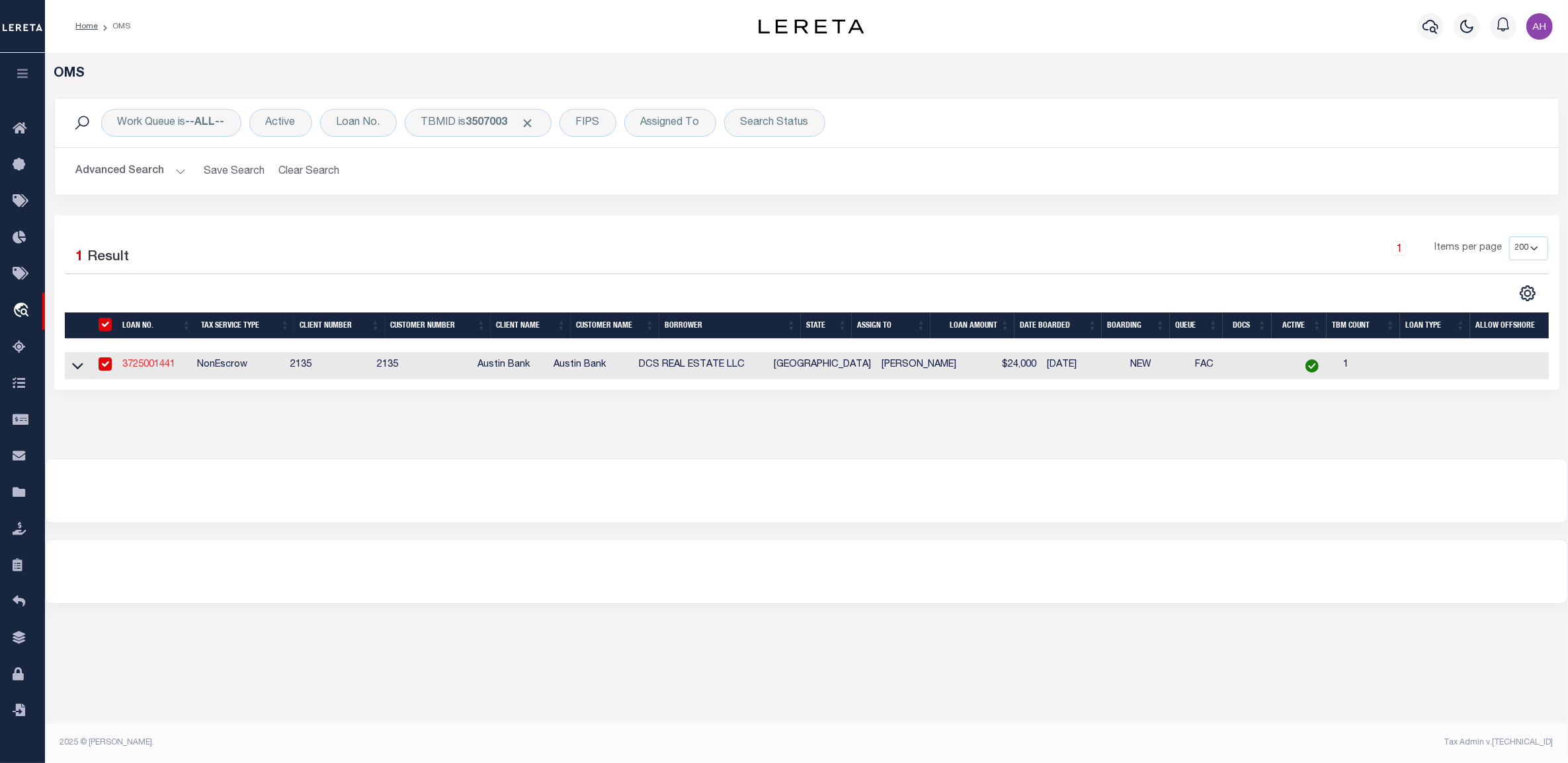
type input "GLADEWATER, [GEOGRAPHIC_DATA] 75647-2322"
select select "400"
select select
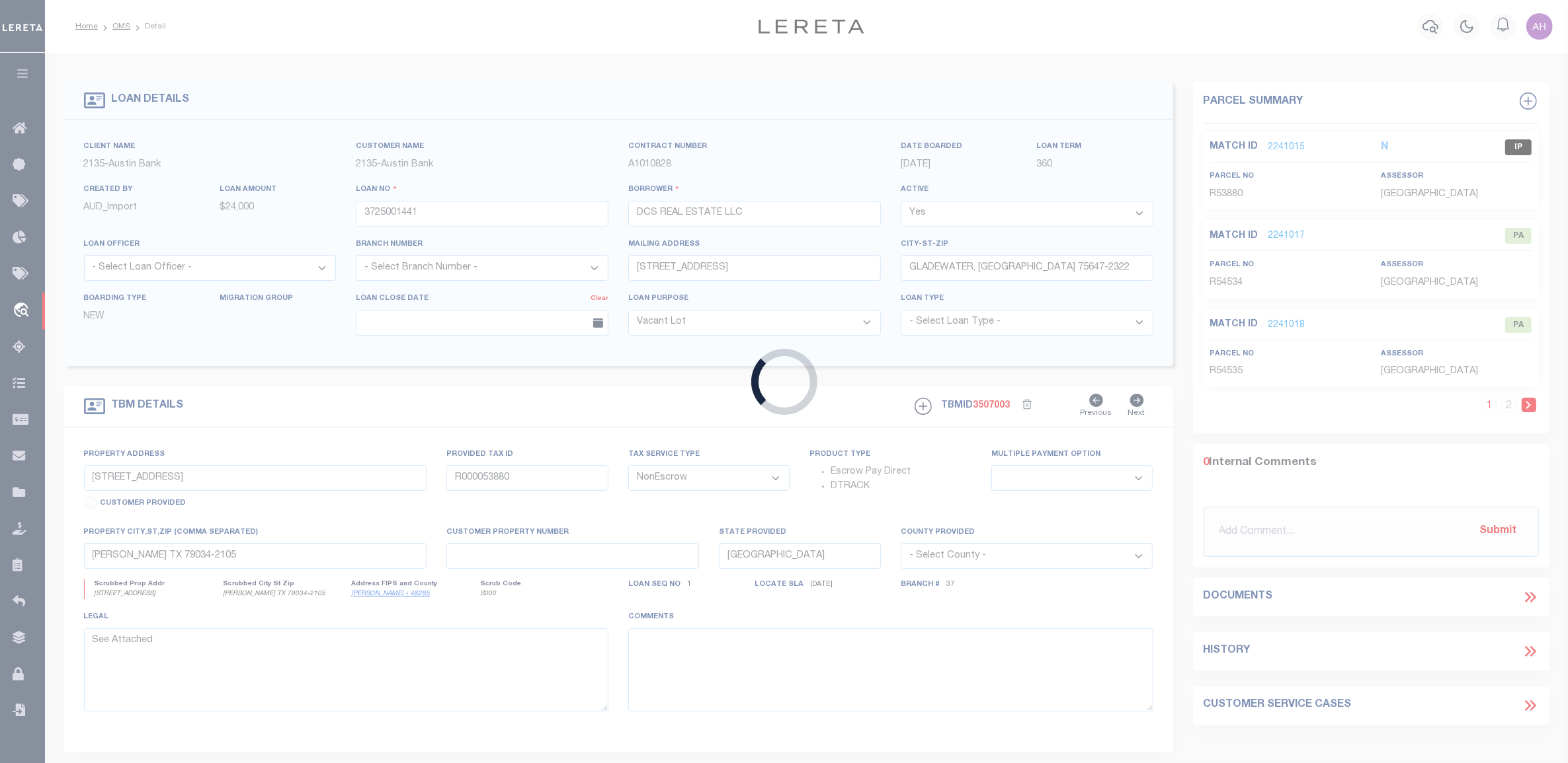
type input "[STREET_ADDRESS][PERSON_NAME]"
select select
type input "GLADEWATER [GEOGRAPHIC_DATA] 75647"
select select
type textarea "DT [PERSON_NAME] SVY A-95 (TRACT TWO)"
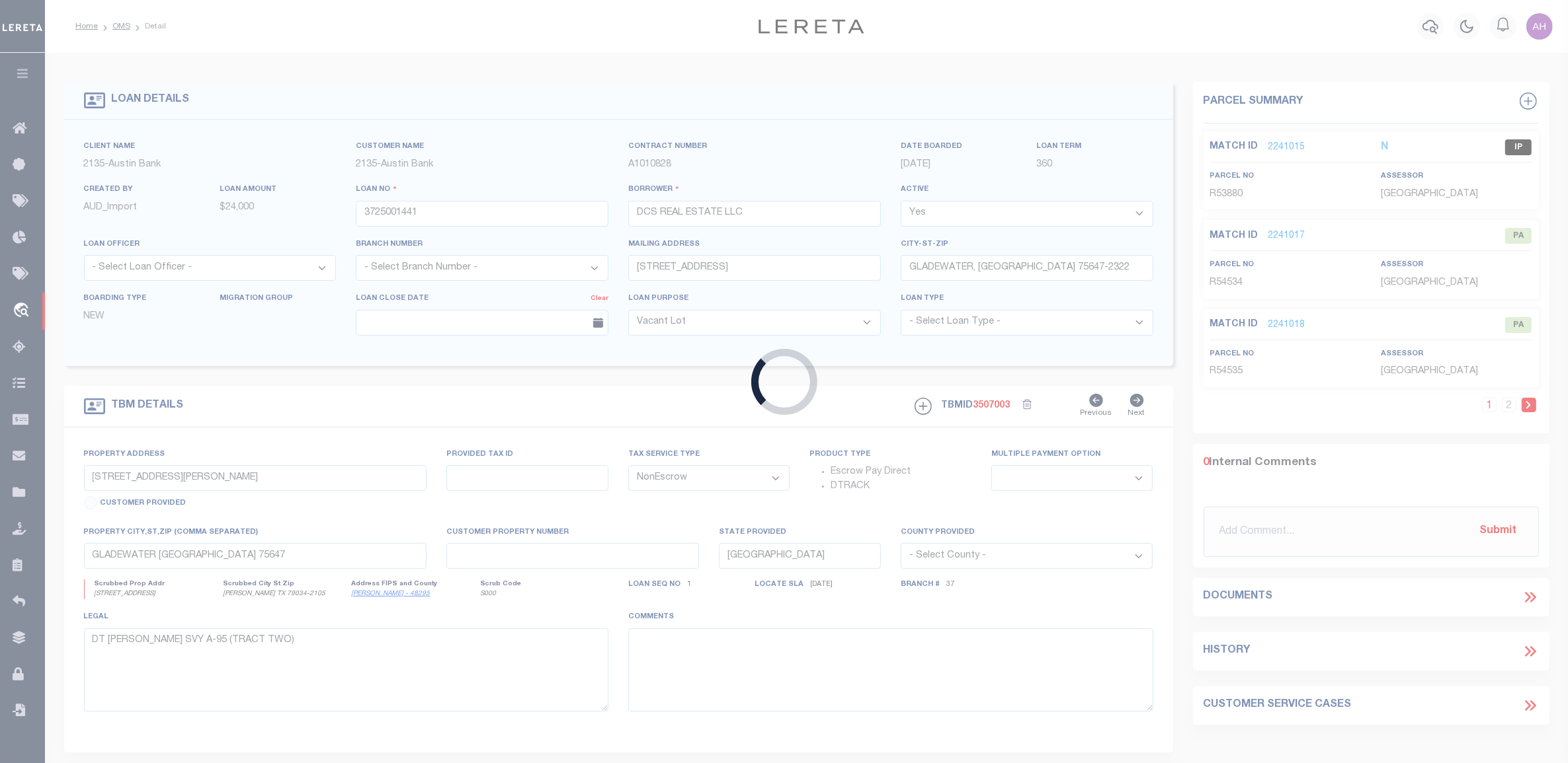
select select "44009"
select select "2581"
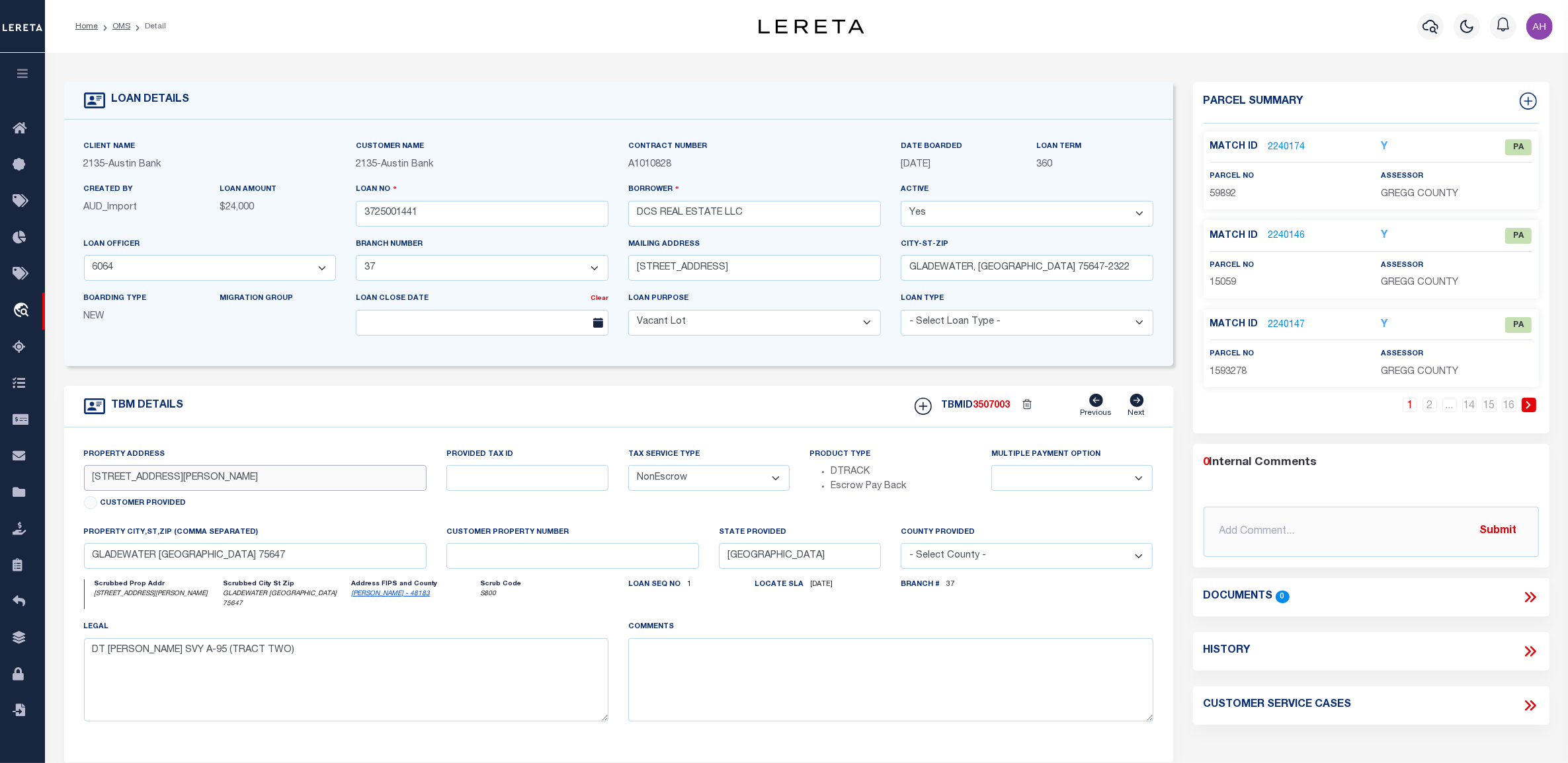
drag, startPoint x: 184, startPoint y: 480, endPoint x: 51, endPoint y: 473, distance: 133.2
click at [51, 473] on div "LOAN DETAILS Client Name 2135 -" at bounding box center [806, 440] width 1515 height 748
drag, startPoint x: 252, startPoint y: 562, endPoint x: -6, endPoint y: 570, distance: 258.1
click at [0, 570] on html "Home OMS Detail" at bounding box center [784, 507] width 1568 height 1015
